Goal: Obtain resource: Download file/media

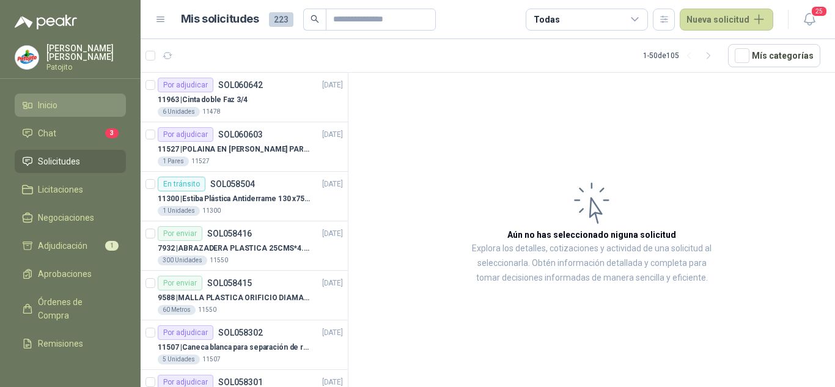
click at [88, 103] on li "Inicio" at bounding box center [70, 104] width 97 height 13
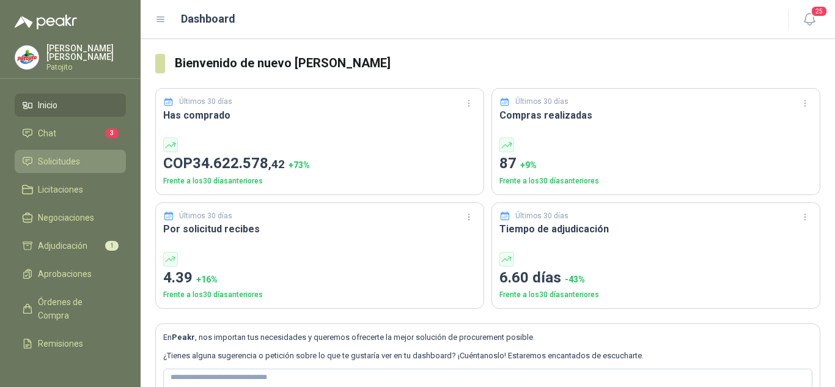
click at [72, 160] on span "Solicitudes" at bounding box center [59, 161] width 42 height 13
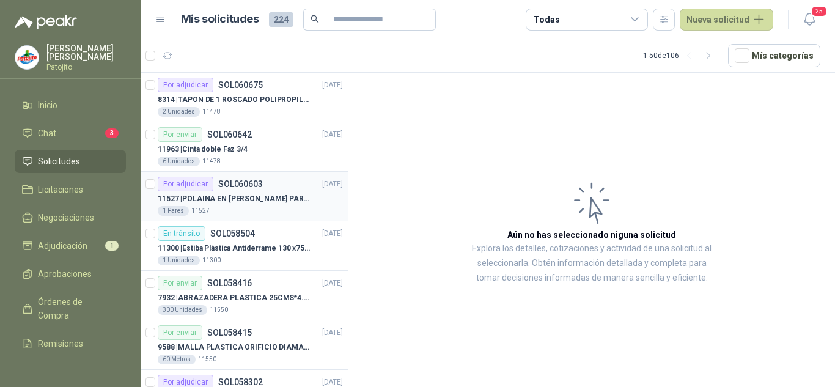
click at [232, 188] on p "SOL060603" at bounding box center [240, 184] width 45 height 9
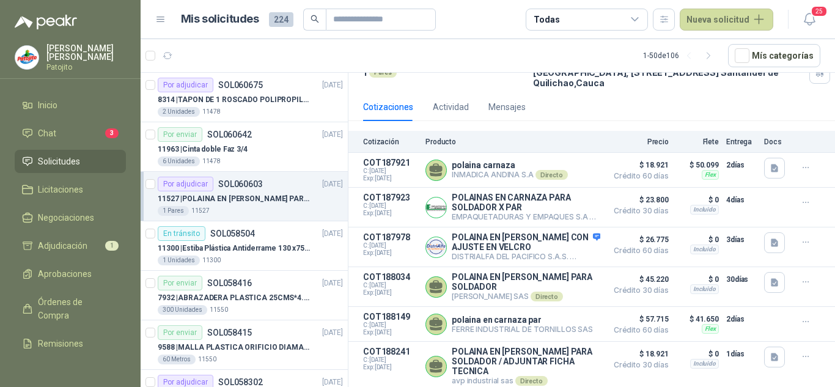
scroll to position [116, 0]
click at [771, 165] on icon "button" at bounding box center [774, 169] width 7 height 8
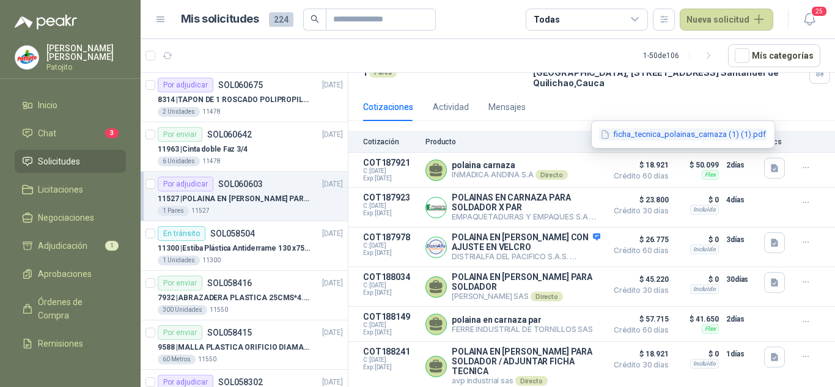
click at [660, 134] on button "ficha_tecnica_polainas_carnaza (1) (1).pdf" at bounding box center [683, 134] width 168 height 13
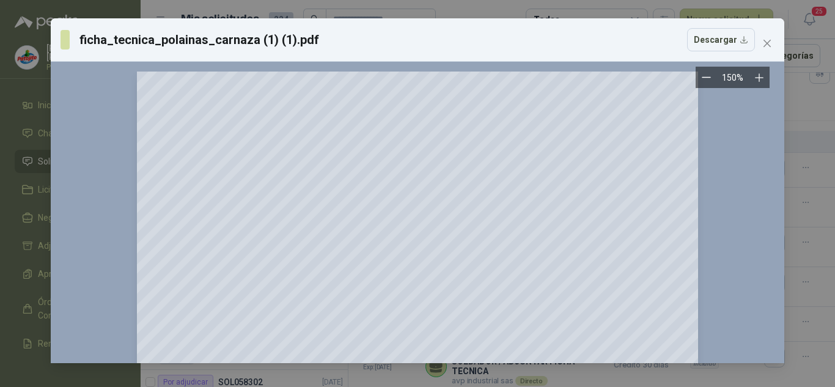
click at [639, 152] on div "ficha_tecnica_polainas_carnaza (1) (1).pdf Descargar 150 %" at bounding box center [418, 190] width 734 height 345
click at [768, 41] on icon "close" at bounding box center [768, 44] width 10 height 10
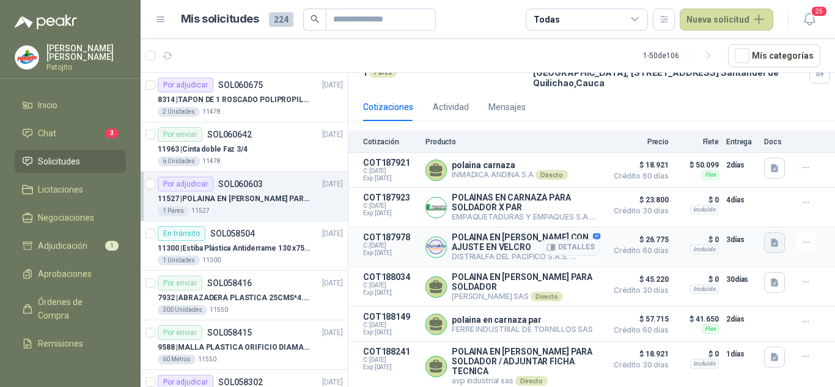
click at [770, 238] on icon "button" at bounding box center [775, 243] width 10 height 10
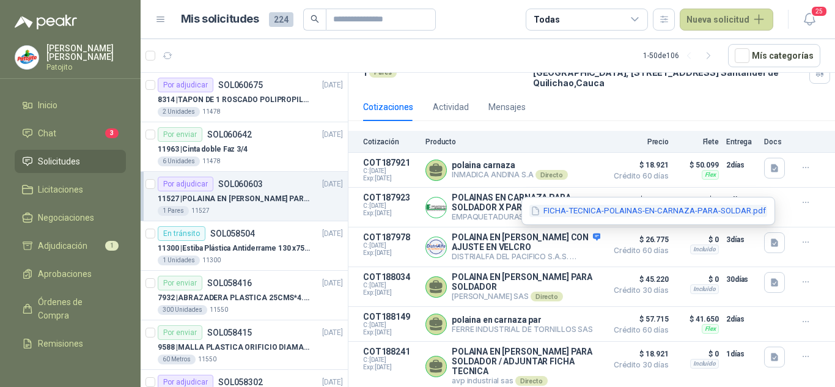
click at [600, 210] on button "FICHA-TECNICA-POLAINAS-EN-CARNAZA-PARA-SOLDAR.pdf" at bounding box center [649, 211] width 238 height 13
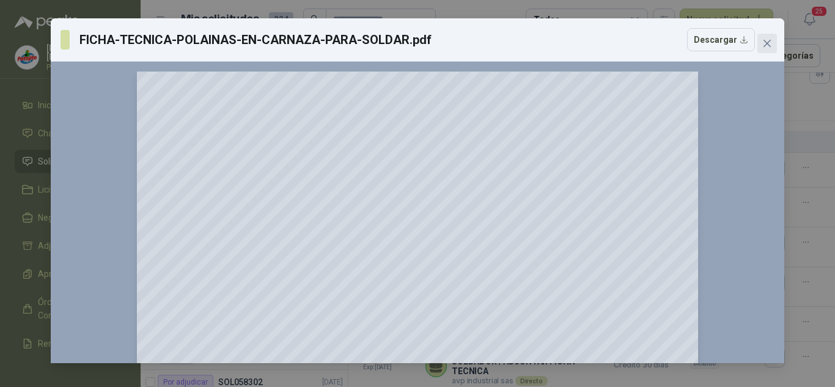
click at [769, 44] on icon "close" at bounding box center [767, 43] width 7 height 7
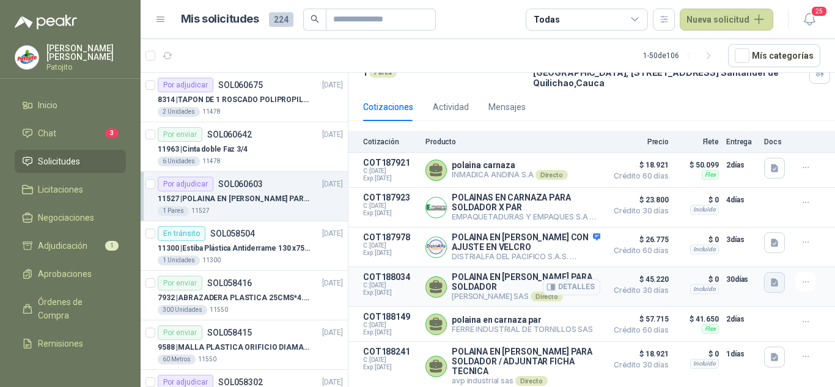
click at [770, 278] on icon "button" at bounding box center [775, 283] width 10 height 10
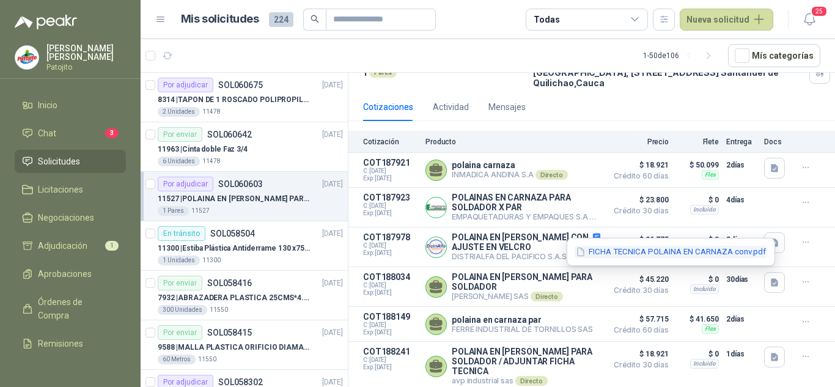
click at [632, 250] on button "FICHA TECNICA POLAINA EN CARNAZA conv.pdf" at bounding box center [671, 252] width 193 height 13
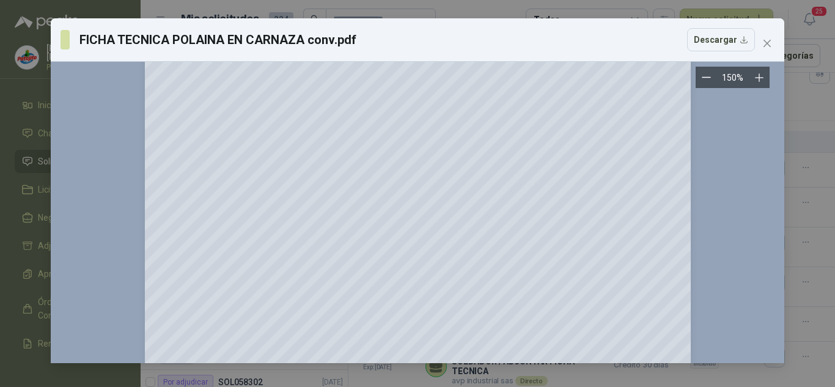
scroll to position [246, 0]
click at [772, 42] on icon "close" at bounding box center [768, 44] width 10 height 10
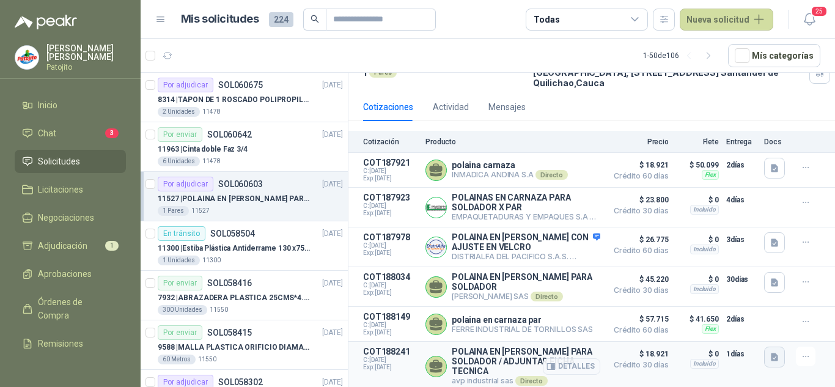
click at [771, 353] on icon "button" at bounding box center [774, 357] width 7 height 8
click at [732, 325] on button "A0044.pdf" at bounding box center [741, 328] width 53 height 13
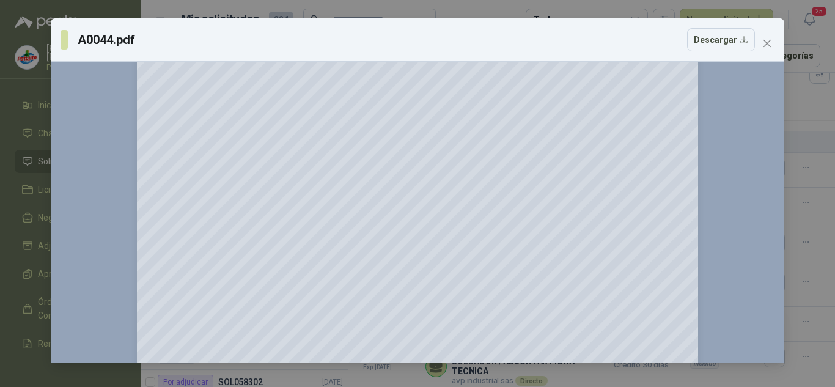
scroll to position [245, 0]
click at [758, 78] on icon "Zoom in" at bounding box center [759, 77] width 8 height 8
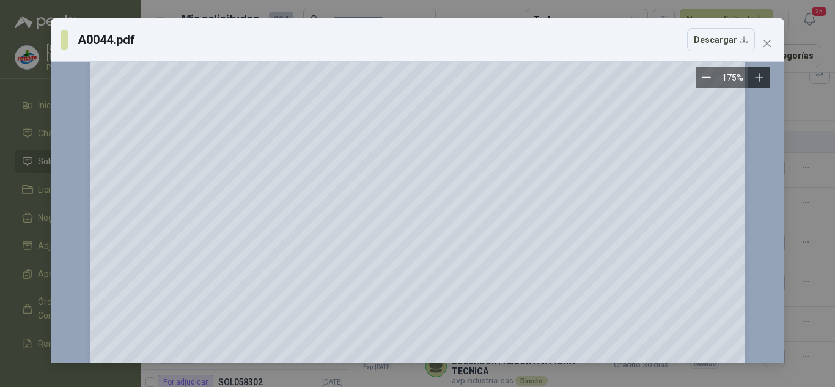
click at [758, 78] on icon "Zoom in" at bounding box center [759, 77] width 8 height 8
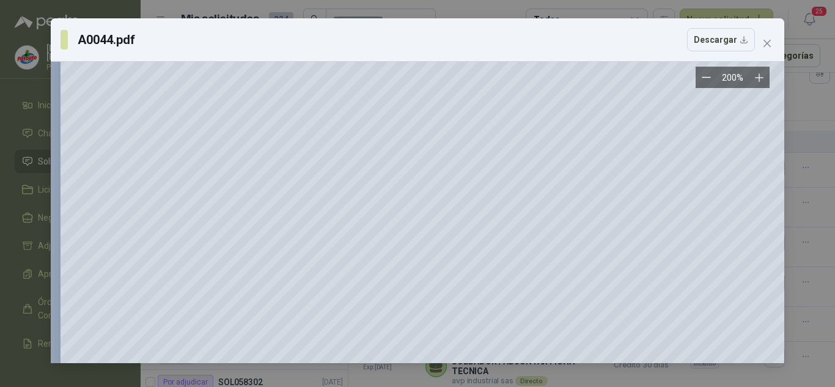
scroll to position [428, 0]
click at [805, 191] on div "A0044.pdf Descargar 200 %" at bounding box center [417, 193] width 835 height 387
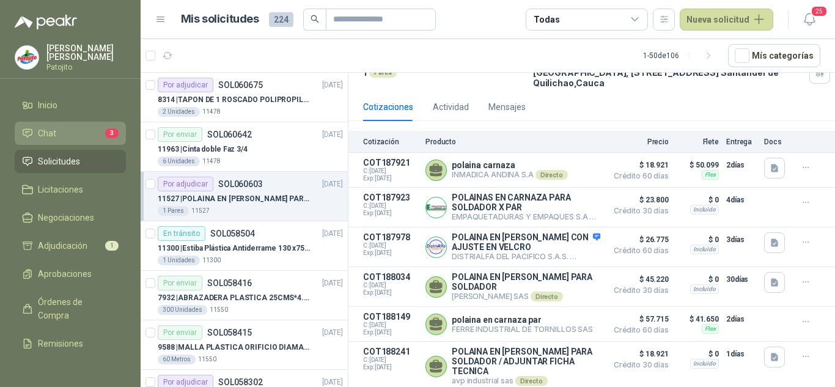
click at [54, 127] on span "Chat" at bounding box center [47, 133] width 18 height 13
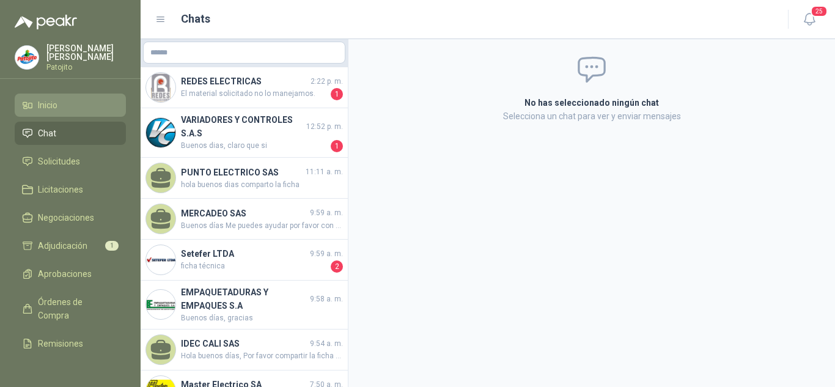
click at [80, 100] on li "Inicio" at bounding box center [70, 104] width 97 height 13
